Goal: Task Accomplishment & Management: Complete application form

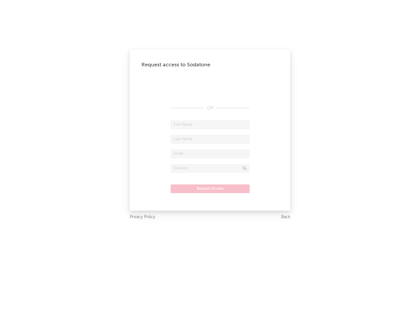
click at [210, 125] on input "text" at bounding box center [209, 125] width 79 height 9
type input "[PERSON_NAME]"
click at [210, 139] on input "text" at bounding box center [209, 139] width 79 height 9
type input "[PERSON_NAME]"
click at [210, 154] on input "text" at bounding box center [209, 154] width 79 height 9
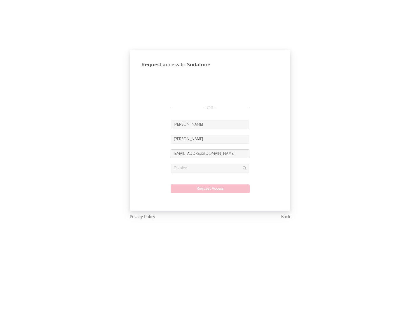
type input "[EMAIL_ADDRESS][DOMAIN_NAME]"
click at [210, 168] on input "text" at bounding box center [209, 168] width 79 height 9
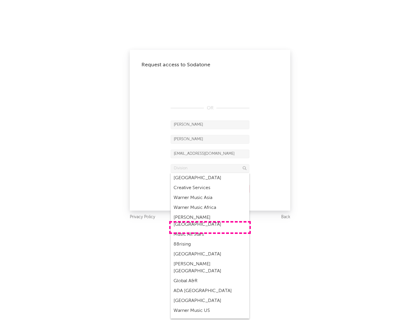
click at [210, 230] on div "Music All Stars" at bounding box center [209, 235] width 79 height 10
type input "Music All Stars"
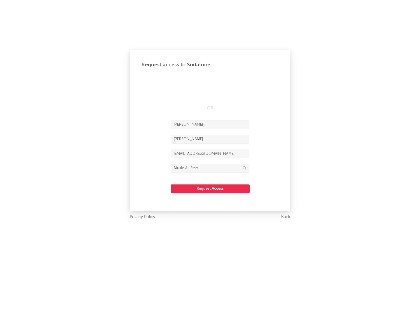
click at [210, 189] on button "Request Access" at bounding box center [209, 189] width 79 height 9
